Goal: Information Seeking & Learning: Learn about a topic

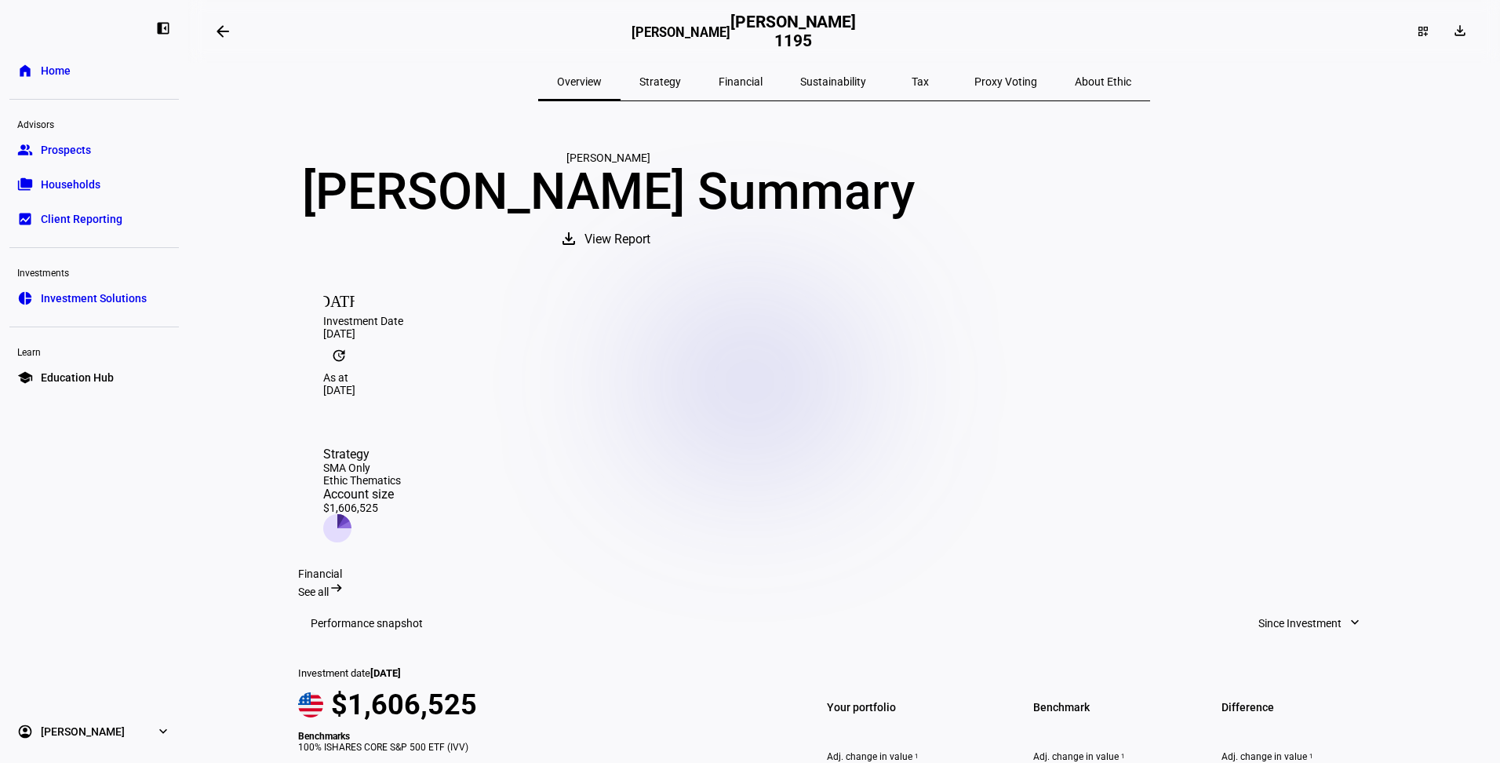
scroll to position [289, 0]
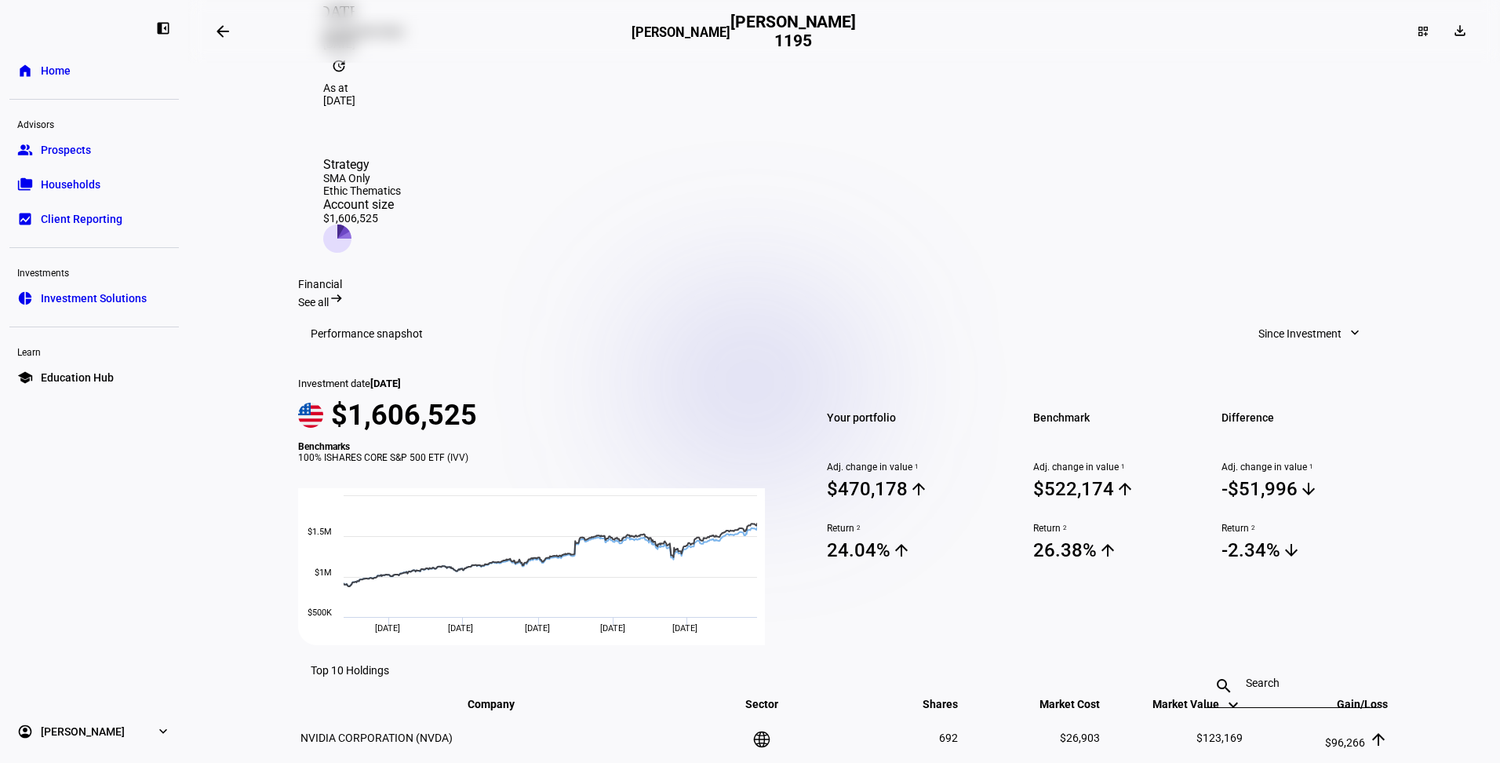
click at [71, 155] on span "Prospects" at bounding box center [66, 150] width 50 height 16
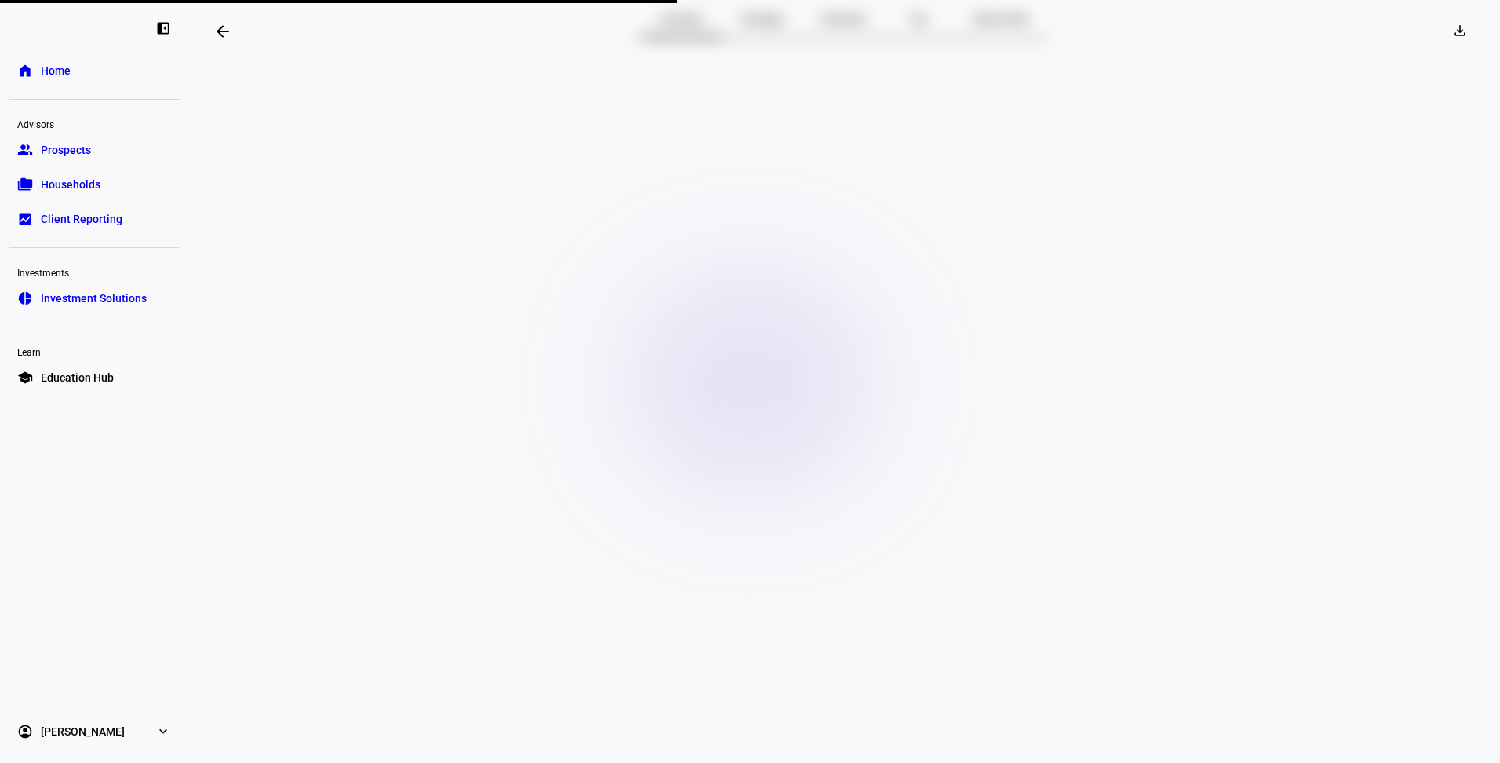
scroll to position [63, 0]
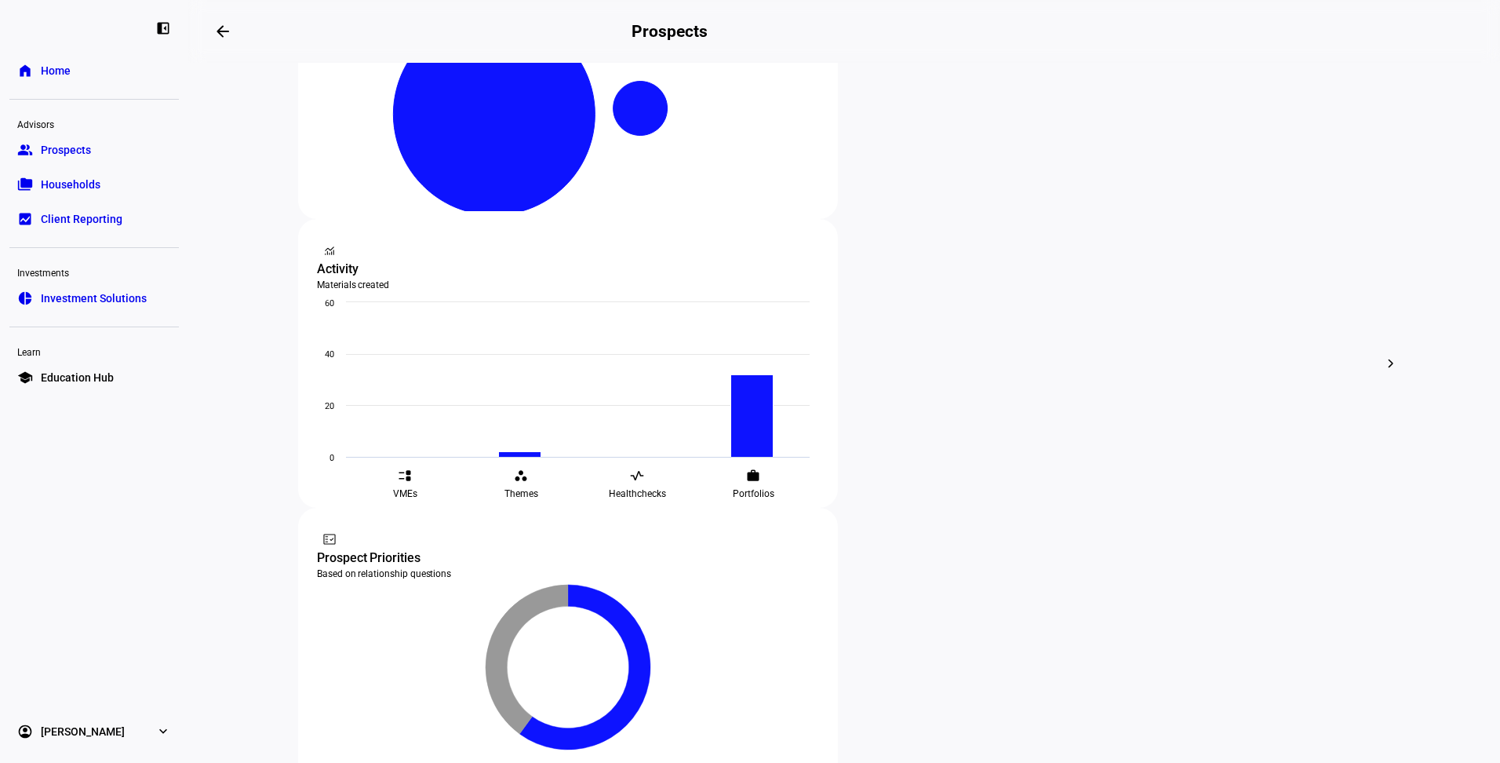
scroll to position [456, 0]
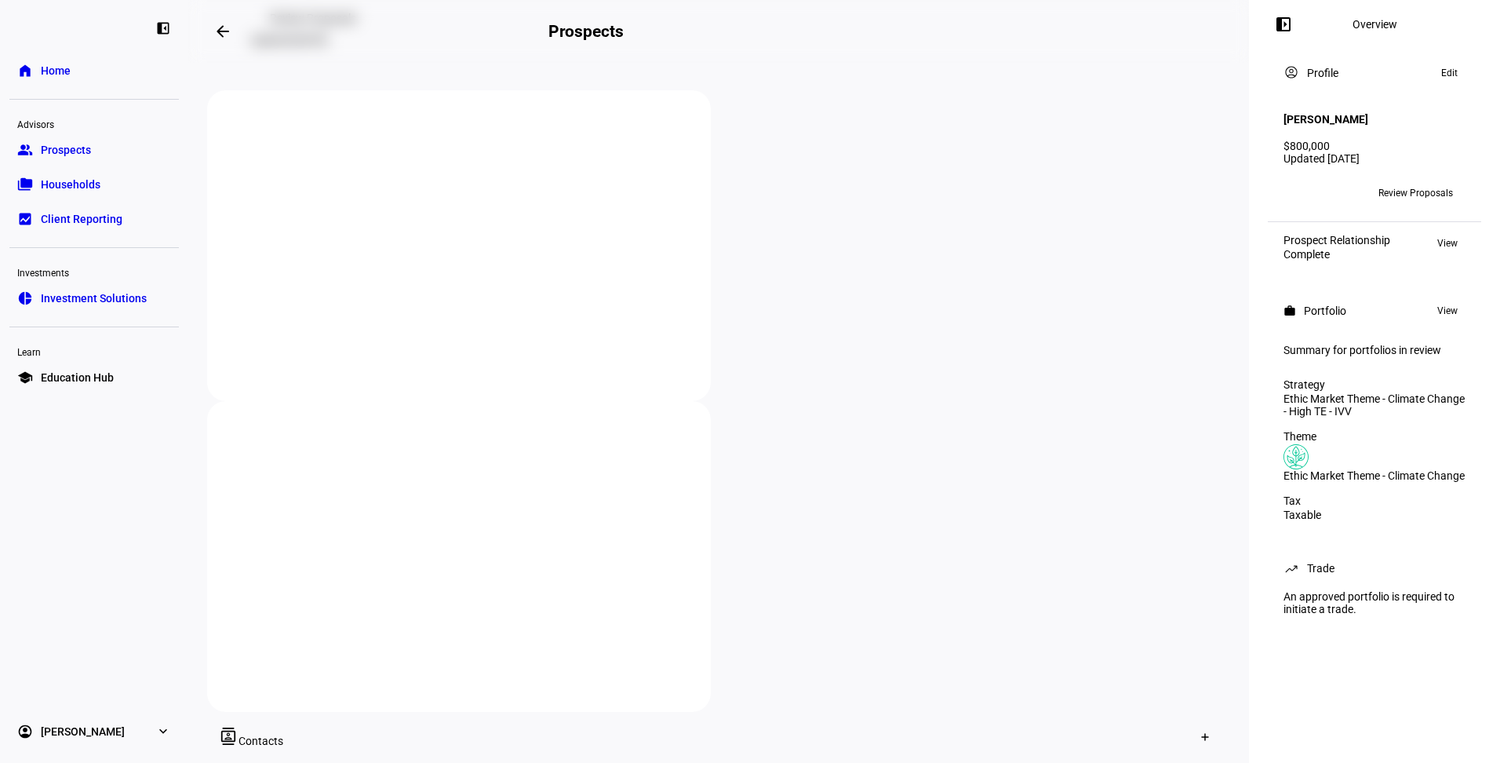
scroll to position [213, 0]
click at [319, 35] on span "Review Proposals" at bounding box center [313, 19] width 86 height 31
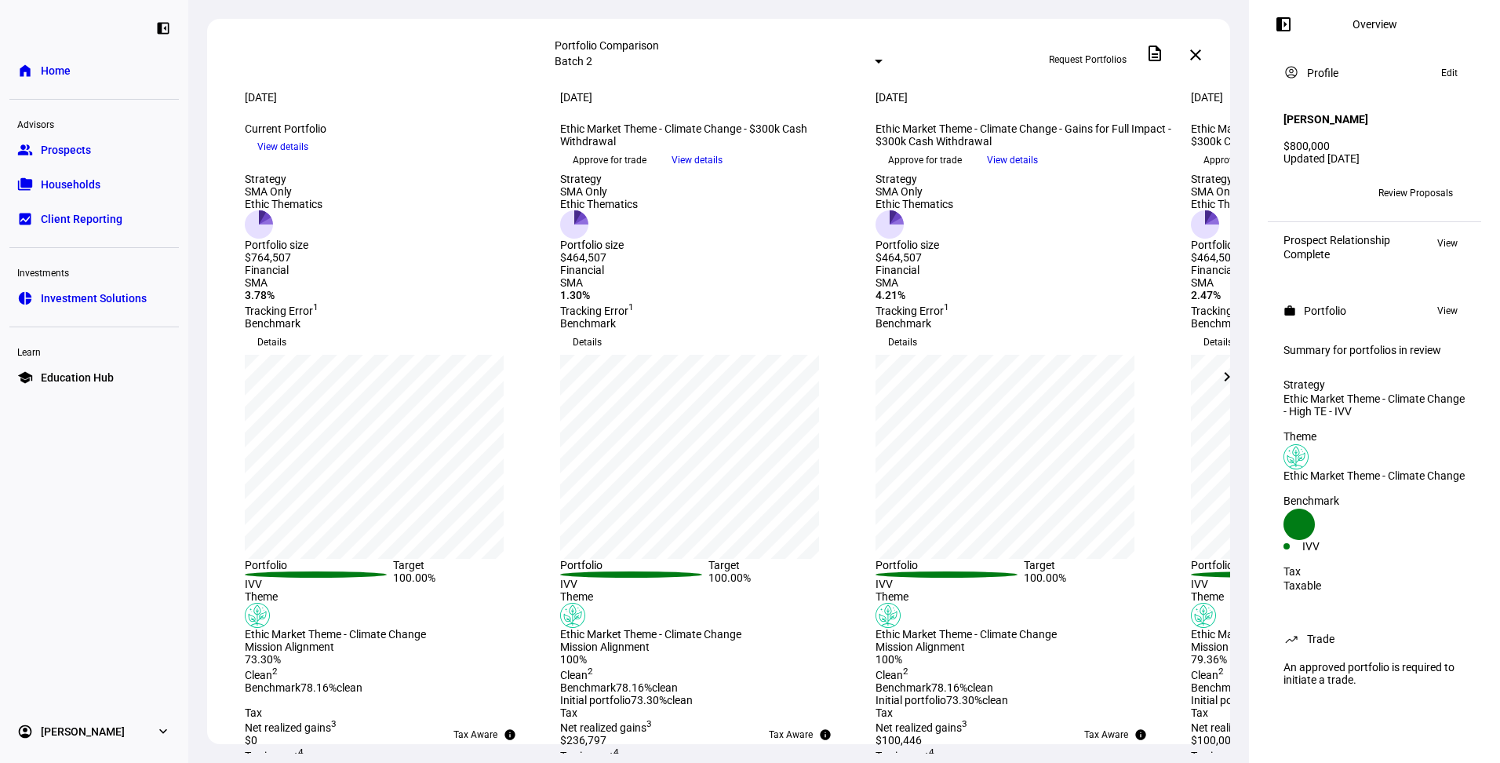
click at [1220, 378] on mat-icon "chevron_right" at bounding box center [1226, 376] width 19 height 19
click at [209, 384] on mat-icon "chevron_left" at bounding box center [210, 376] width 19 height 19
click at [672, 317] on div "SMA 1.30% Tracking Error 1" at bounding box center [708, 296] width 297 height 41
click at [722, 172] on span "View details" at bounding box center [697, 160] width 51 height 24
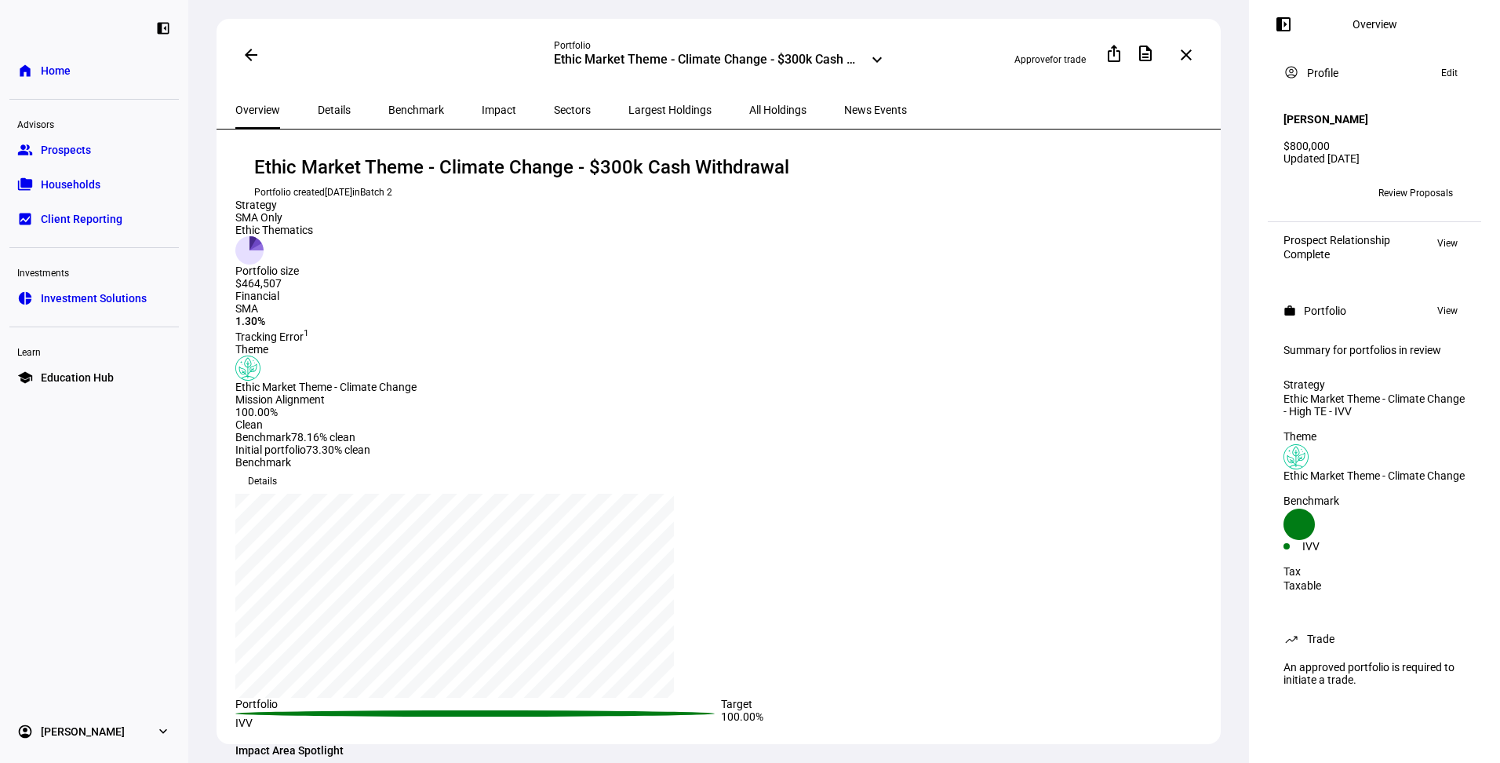
click at [263, 111] on span "Overview" at bounding box center [257, 109] width 45 height 11
click at [247, 63] on span at bounding box center [251, 55] width 38 height 38
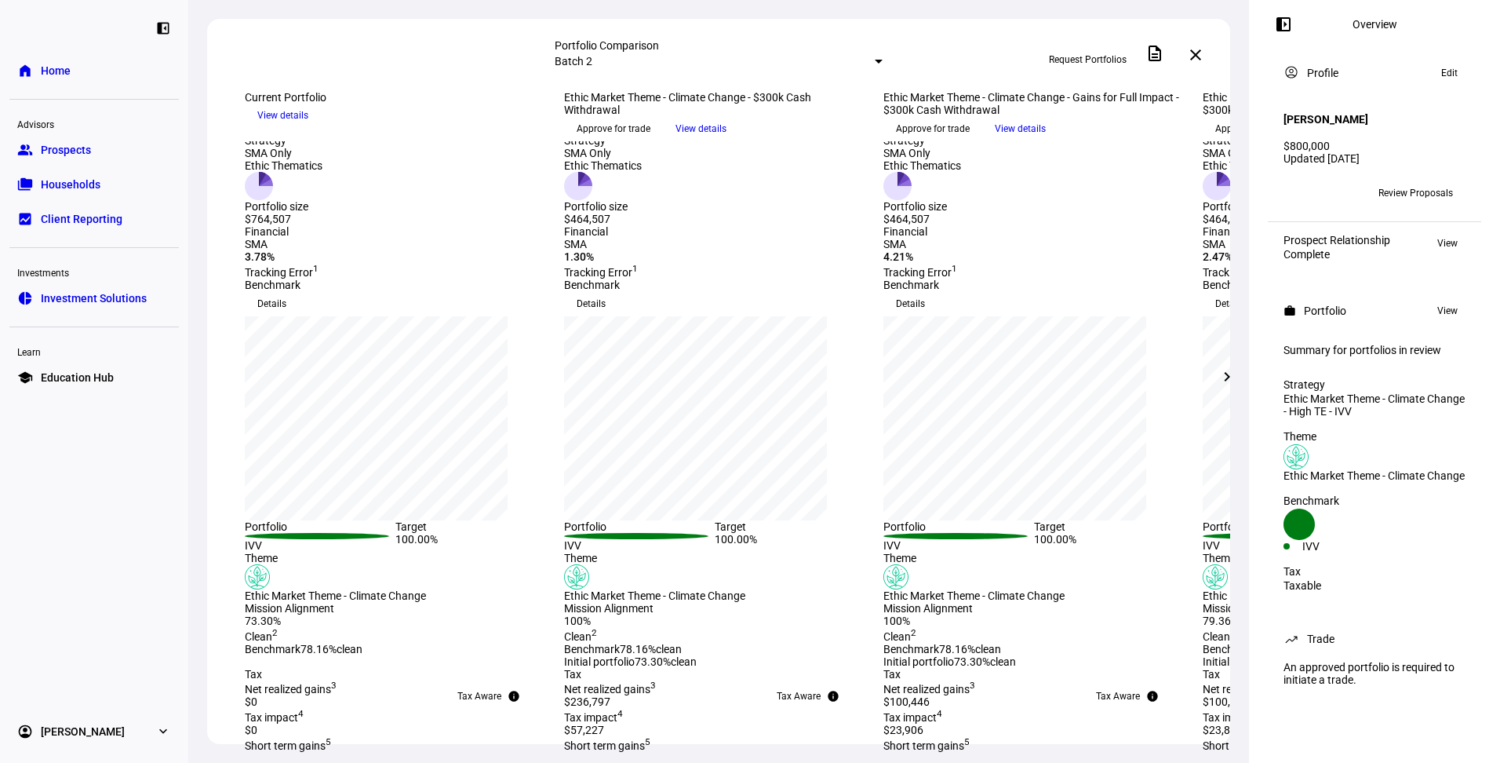
scroll to position [37, 0]
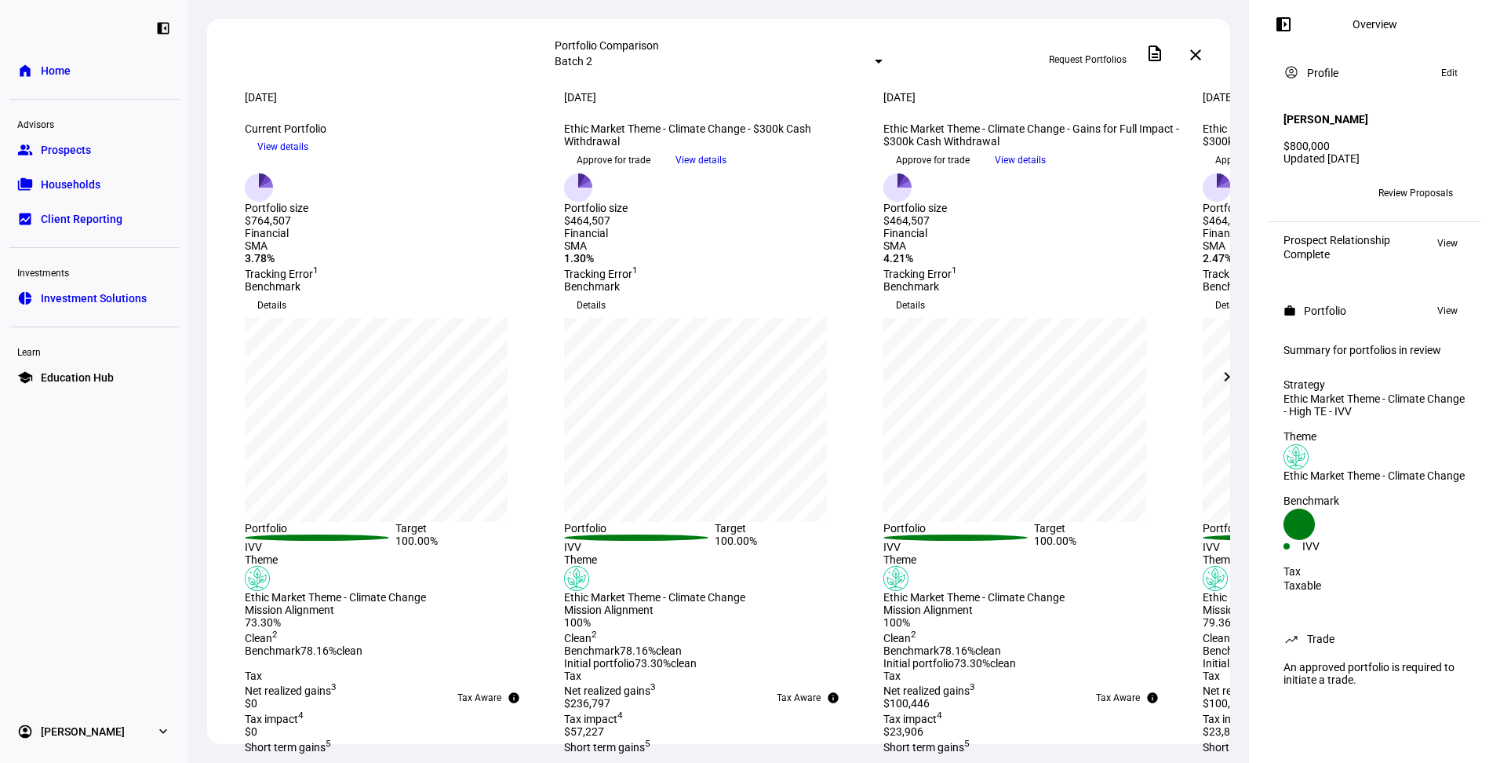
click at [763, 173] on div "[DATE] more_vert Ethic Market Theme - Climate Change - $300k Cash Withdrawal ke…" at bounding box center [714, 132] width 300 height 82
click at [726, 172] on span "View details" at bounding box center [700, 160] width 51 height 24
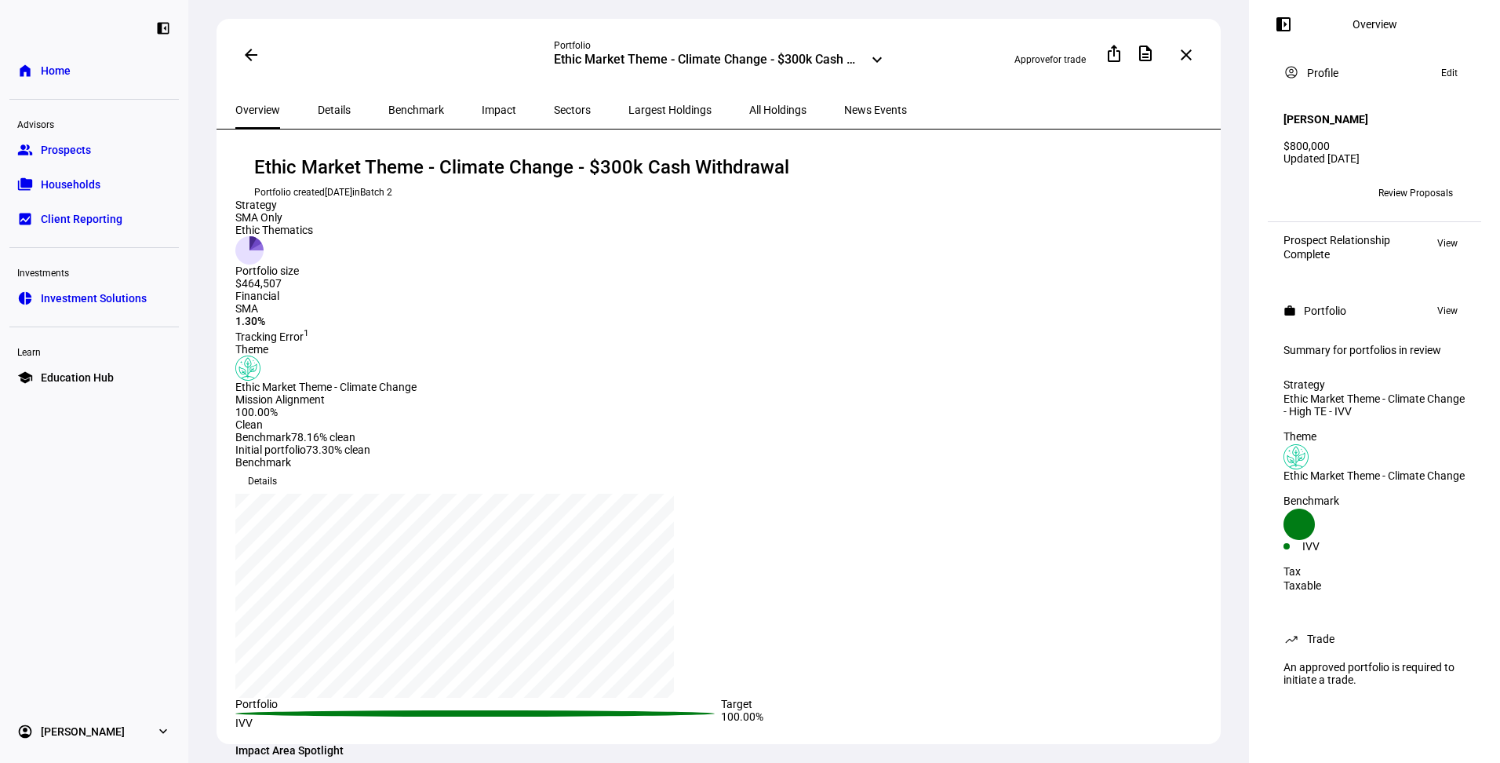
click at [628, 111] on span "Largest Holdings" at bounding box center [669, 109] width 83 height 11
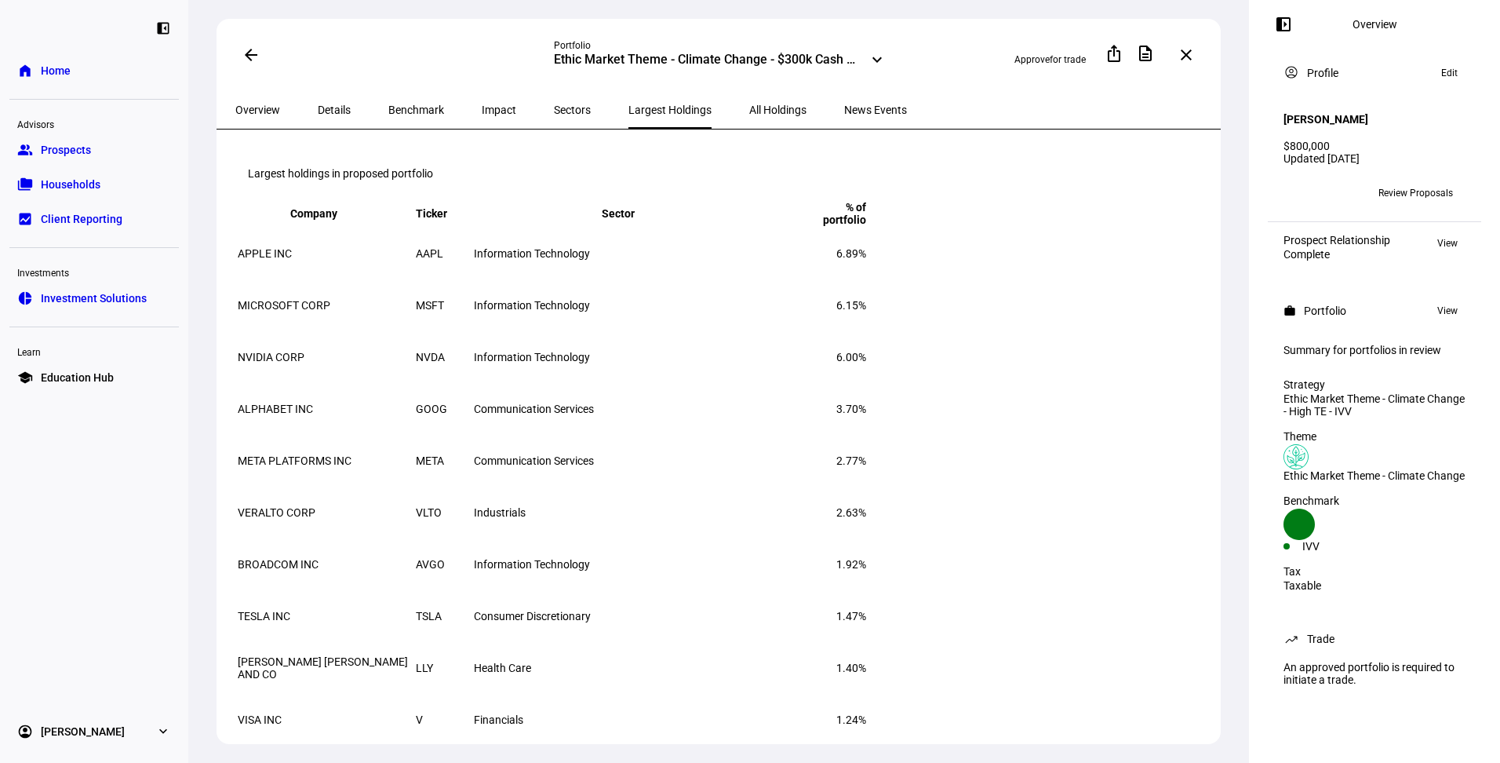
click at [554, 114] on span "Sectors" at bounding box center [572, 110] width 37 height 38
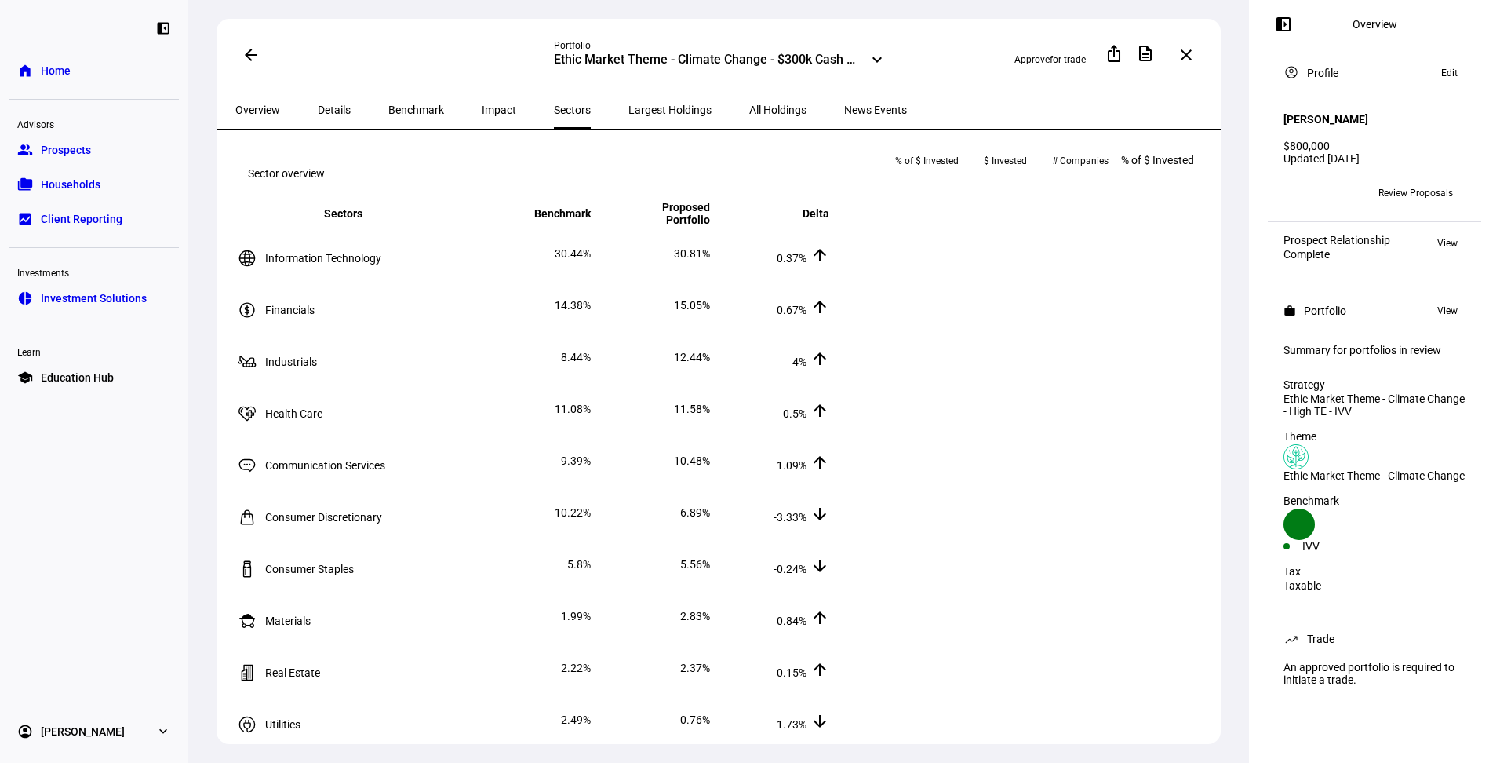
click at [628, 112] on span "Largest Holdings" at bounding box center [669, 109] width 83 height 11
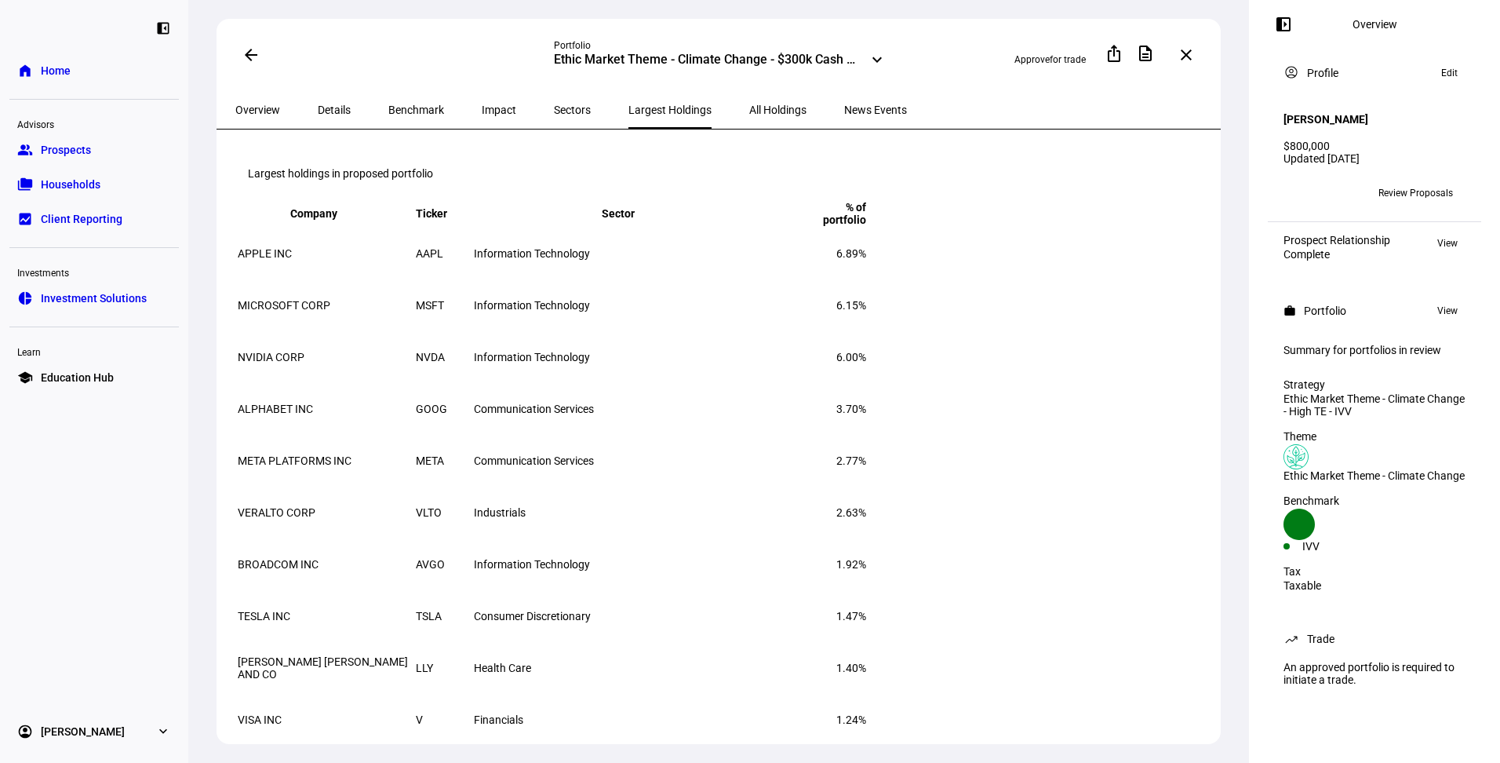
click at [554, 115] on span "Sectors" at bounding box center [572, 110] width 37 height 38
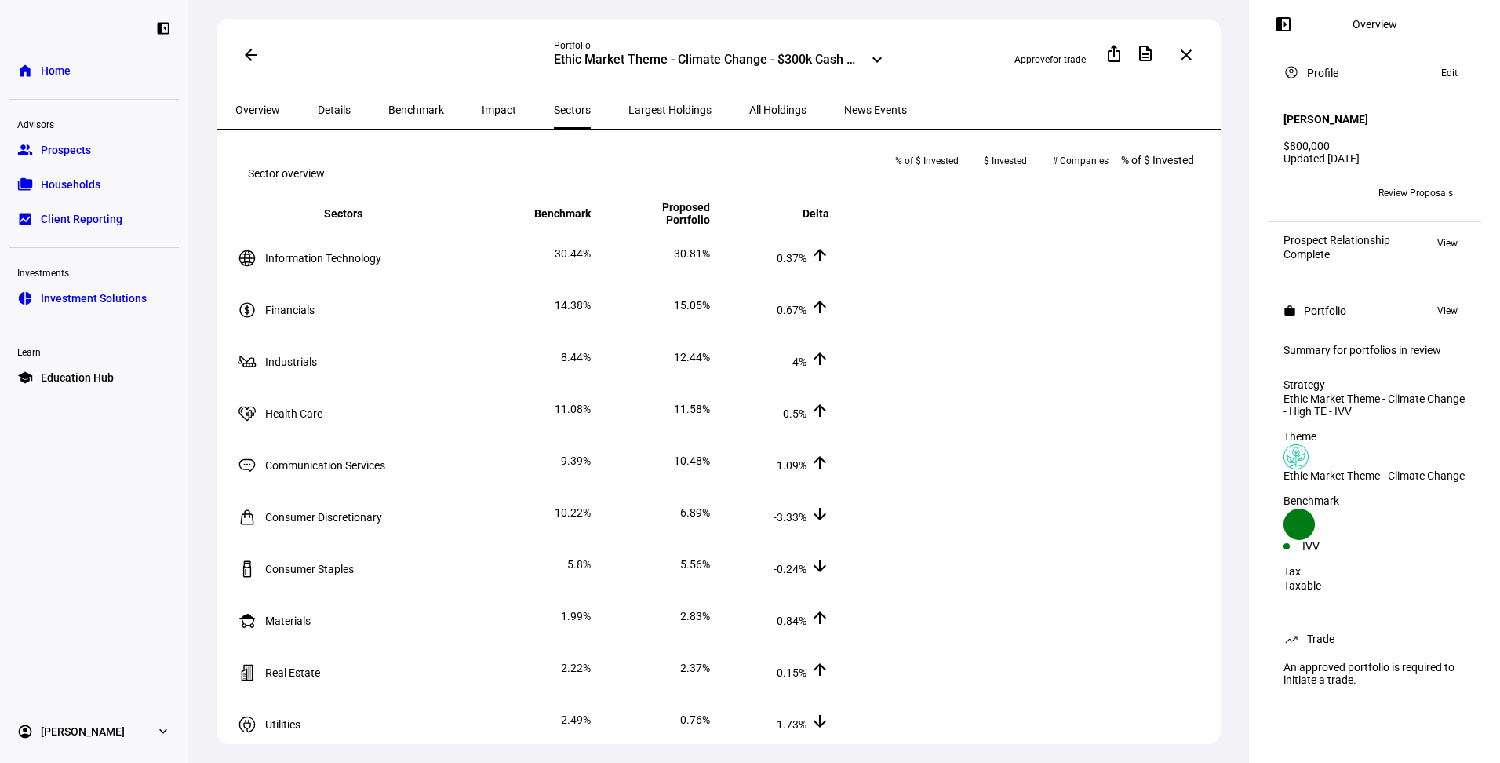
click at [243, 111] on span "Overview" at bounding box center [257, 109] width 45 height 11
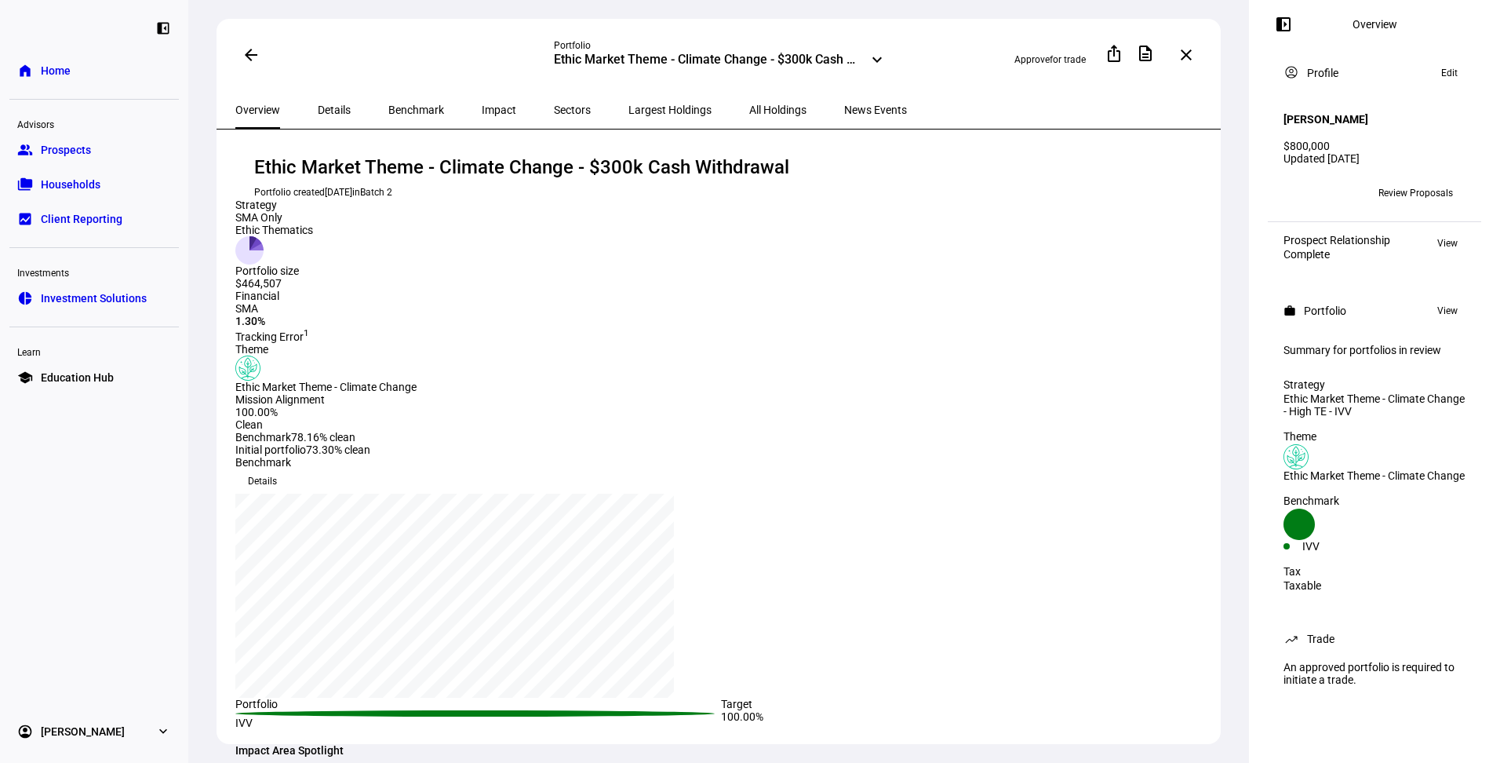
click at [253, 52] on mat-icon "arrow_back" at bounding box center [251, 54] width 19 height 19
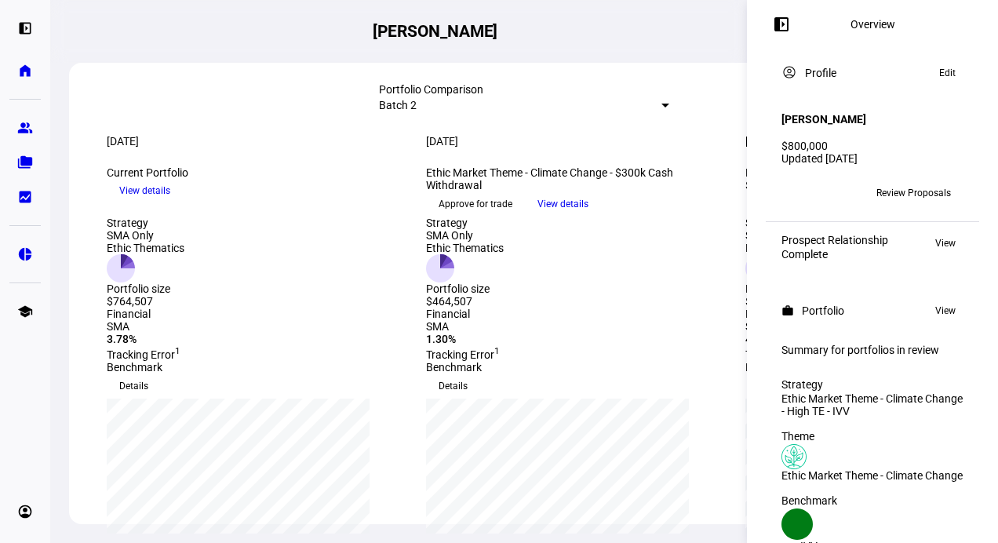
scroll to position [213, 0]
